Goal: Information Seeking & Learning: Compare options

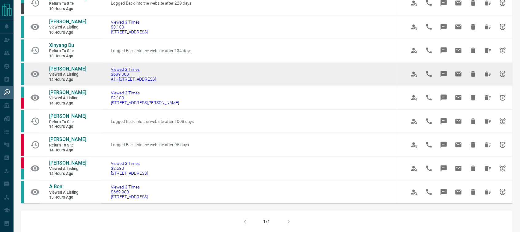
scroll to position [220, 0]
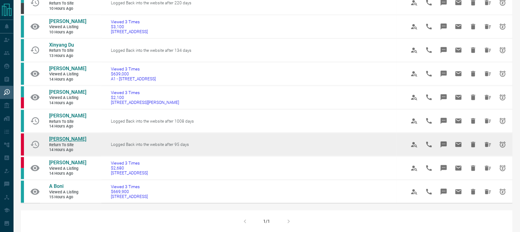
click at [64, 137] on span "[PERSON_NAME]" at bounding box center [67, 140] width 37 height 6
click at [486, 141] on icon "Hide All from Lynsey F" at bounding box center [487, 144] width 7 height 7
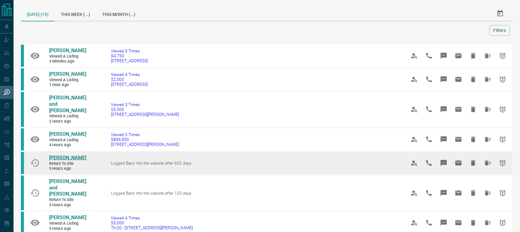
click at [60, 161] on span "[PERSON_NAME]" at bounding box center [67, 158] width 37 height 6
click at [485, 165] on icon "Hide All from Veronika Nespalova" at bounding box center [488, 163] width 6 height 5
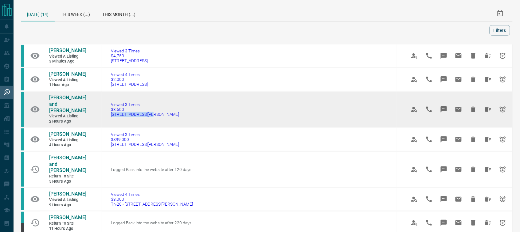
drag, startPoint x: 142, startPoint y: 124, endPoint x: 102, endPoint y: 123, distance: 39.6
click at [102, 123] on td "Viewed 3 Times $3,500 [STREET_ADDRESS][PERSON_NAME]" at bounding box center [249, 109] width 295 height 37
copy span "[STREET_ADDRESS][PERSON_NAME]"
click at [84, 111] on span "[PERSON_NAME] and [PERSON_NAME]" at bounding box center [67, 104] width 37 height 19
click at [490, 113] on icon "Hide All from Helen and Lepek" at bounding box center [487, 109] width 7 height 7
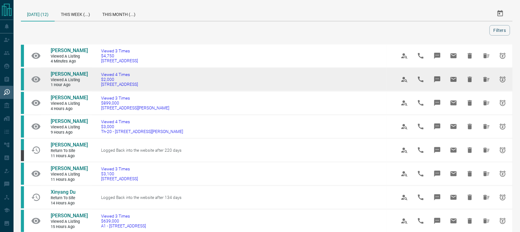
drag, startPoint x: 144, startPoint y: 99, endPoint x: 105, endPoint y: 97, distance: 39.3
click at [105, 91] on td "Viewed 4 Times $2,000 [STREET_ADDRESS]" at bounding box center [239, 80] width 295 height 24
copy span "[STREET_ADDRESS]"
click at [57, 77] on span "[PERSON_NAME]" at bounding box center [69, 74] width 37 height 6
click at [484, 83] on icon "Hide All from Francesca Gonzalez" at bounding box center [485, 79] width 7 height 7
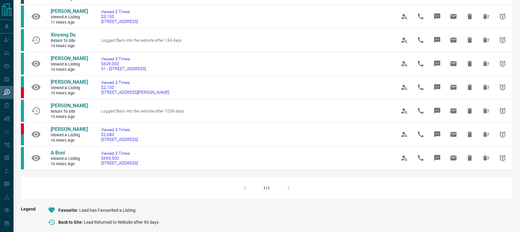
scroll to position [134, 0]
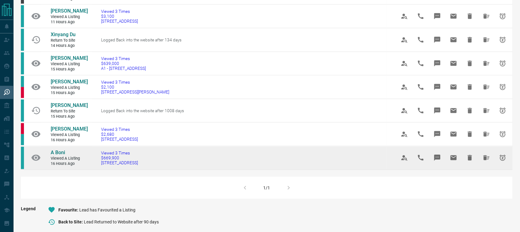
drag, startPoint x: 154, startPoint y: 176, endPoint x: 98, endPoint y: 178, distance: 56.8
click at [98, 170] on td "Viewed 3 Times $669,900 [STREET_ADDRESS]" at bounding box center [239, 157] width 295 height 23
copy span "[STREET_ADDRESS]"
click at [57, 156] on span "A Boni" at bounding box center [58, 153] width 14 height 6
click at [486, 161] on icon "Hide All from A Boni" at bounding box center [486, 158] width 6 height 5
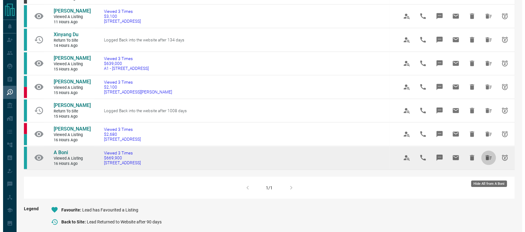
scroll to position [0, 0]
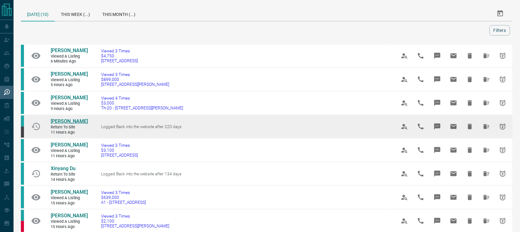
click at [65, 124] on span "[PERSON_NAME]" at bounding box center [69, 121] width 37 height 6
click at [485, 128] on button "Hide All from Kelechi Abara" at bounding box center [486, 126] width 15 height 15
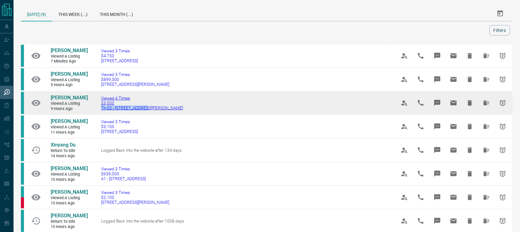
drag, startPoint x: 144, startPoint y: 115, endPoint x: 101, endPoint y: 116, distance: 43.0
click at [101, 115] on td "Viewed 4 Times $3,000 Th-20 - [GEOGRAPHIC_DATA][PERSON_NAME]" at bounding box center [239, 103] width 295 height 24
click at [70, 101] on span "[PERSON_NAME]" at bounding box center [69, 98] width 37 height 6
click at [481, 107] on button "Hide All from Evey Zheng" at bounding box center [486, 103] width 15 height 15
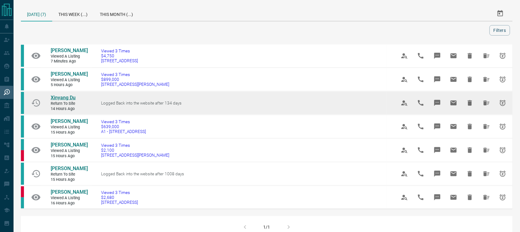
click at [60, 101] on span "Xinyang Du" at bounding box center [63, 98] width 25 height 6
click at [486, 107] on icon "Hide All from Xinyang Du" at bounding box center [485, 102] width 7 height 7
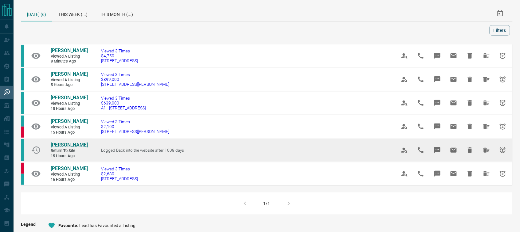
click at [56, 148] on span "[PERSON_NAME]" at bounding box center [69, 145] width 37 height 6
click at [484, 153] on icon "Hide All from Vinayak Bindal" at bounding box center [486, 150] width 6 height 5
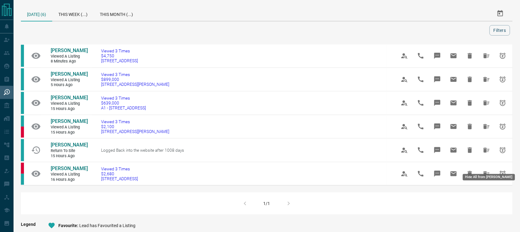
click at [485, 153] on icon "Hide All from Vinayak Bindal" at bounding box center [486, 150] width 6 height 5
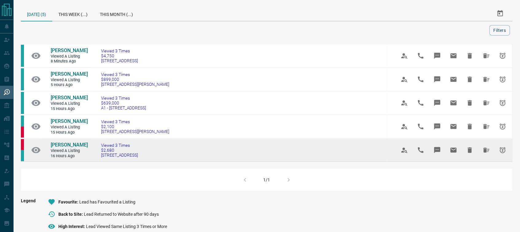
drag, startPoint x: 160, startPoint y: 170, endPoint x: 114, endPoint y: 170, distance: 46.0
click at [100, 162] on td "Viewed 3 Times $2,680 [STREET_ADDRESS]" at bounding box center [239, 150] width 295 height 23
copy span "[STREET_ADDRESS]"
click at [68, 148] on span "[PERSON_NAME]" at bounding box center [69, 145] width 37 height 6
click at [484, 154] on icon "Hide All from Regina Drumond" at bounding box center [485, 150] width 7 height 7
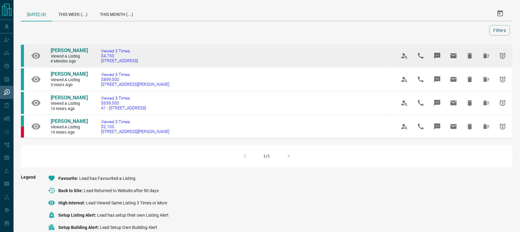
drag, startPoint x: 142, startPoint y: 63, endPoint x: 100, endPoint y: 64, distance: 41.5
click at [100, 64] on td "Viewed 3 Times $4,750 [STREET_ADDRESS]" at bounding box center [239, 56] width 295 height 24
copy span "[STREET_ADDRESS]"
click at [61, 53] on link "[PERSON_NAME]" at bounding box center [69, 51] width 37 height 6
click at [487, 60] on icon "Hide All from Riya Maheshwari" at bounding box center [485, 55] width 7 height 7
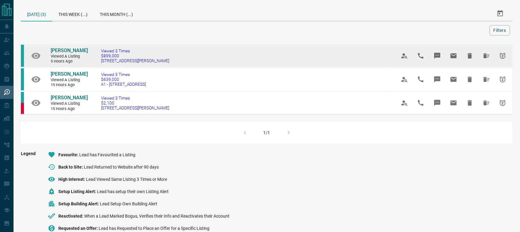
drag, startPoint x: 180, startPoint y: 65, endPoint x: 101, endPoint y: 65, distance: 79.8
click at [101, 65] on td "Viewed 3 Times $899,000 [STREET_ADDRESS][PERSON_NAME]" at bounding box center [239, 56] width 295 height 24
copy span "[STREET_ADDRESS][PERSON_NAME]"
click at [77, 53] on span "[PERSON_NAME]" at bounding box center [69, 51] width 37 height 6
click at [483, 55] on icon "Hide All from Nick Chapman" at bounding box center [485, 55] width 7 height 7
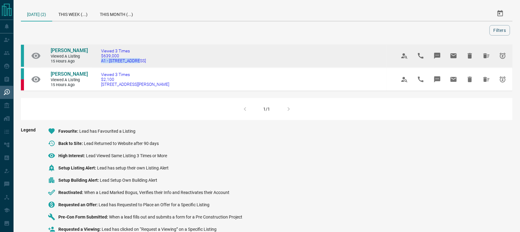
drag, startPoint x: 138, startPoint y: 67, endPoint x: 100, endPoint y: 66, distance: 38.4
click at [100, 66] on td "Viewed 3 Times $639,000 [STREET_ADDRESS]" at bounding box center [239, 56] width 295 height 24
copy span "A1 - [STREET_ADDRESS]"
click at [67, 53] on span "[PERSON_NAME]" at bounding box center [69, 51] width 37 height 6
click at [486, 58] on icon "Hide All from Anne MacGregor" at bounding box center [486, 55] width 6 height 5
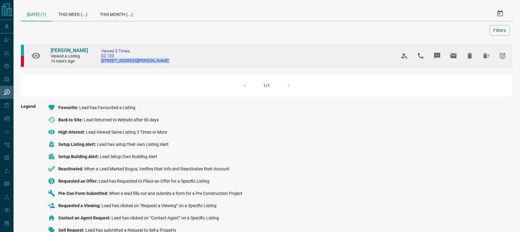
drag, startPoint x: 157, startPoint y: 61, endPoint x: 99, endPoint y: 64, distance: 57.4
click at [99, 64] on td "Viewed 3 Times $2,100 [STREET_ADDRESS][PERSON_NAME]" at bounding box center [239, 55] width 295 height 23
copy span "[STREET_ADDRESS][PERSON_NAME]"
click at [76, 51] on span "[PERSON_NAME]" at bounding box center [69, 51] width 37 height 6
click at [482, 54] on icon "Hide All from Stacey Sultanti" at bounding box center [485, 55] width 7 height 7
